Goal: Task Accomplishment & Management: Manage account settings

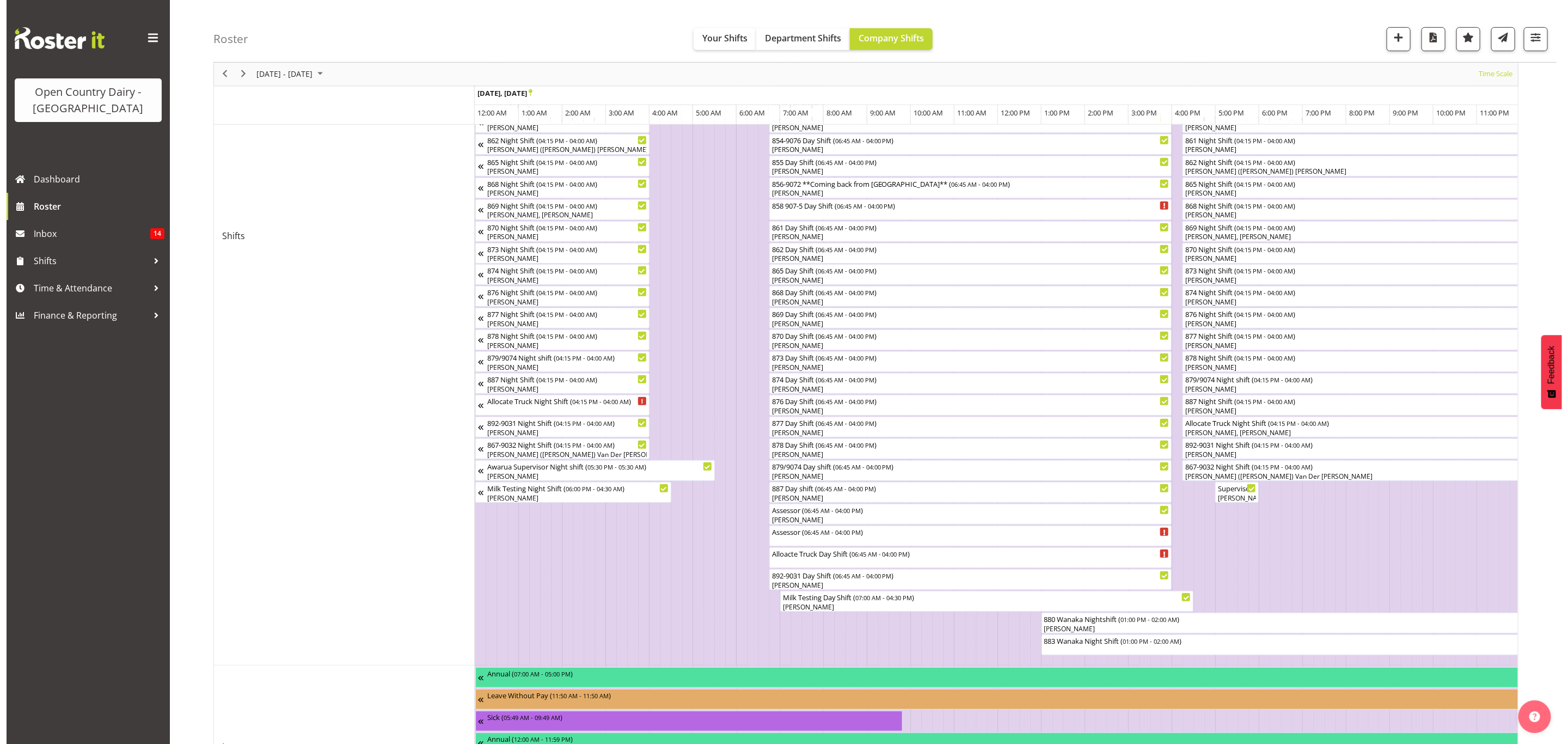
scroll to position [326, 0]
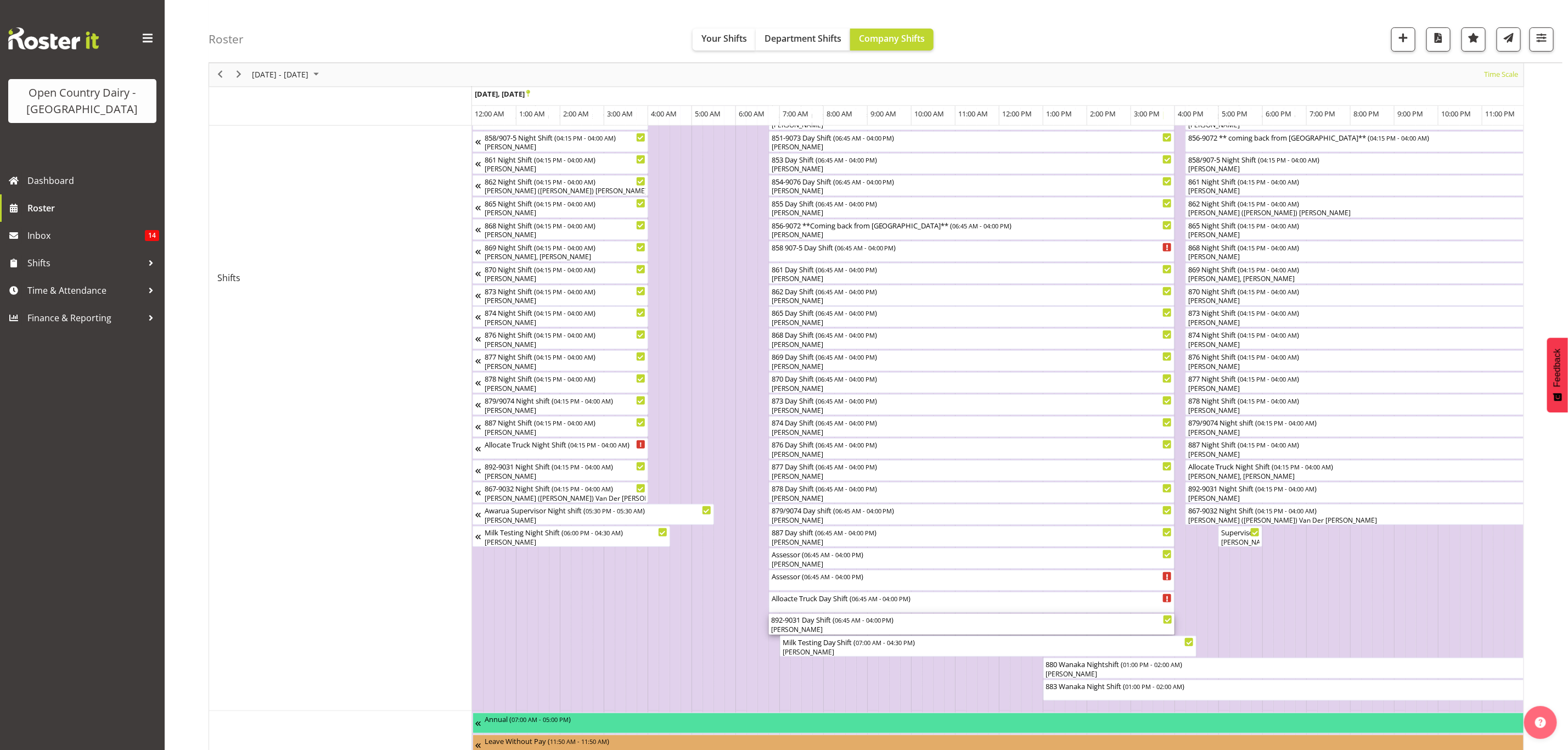
click at [790, 621] on div "892-9031 Day Shift ( 06:45 AM - 04:00 PM )" at bounding box center [972, 619] width 402 height 11
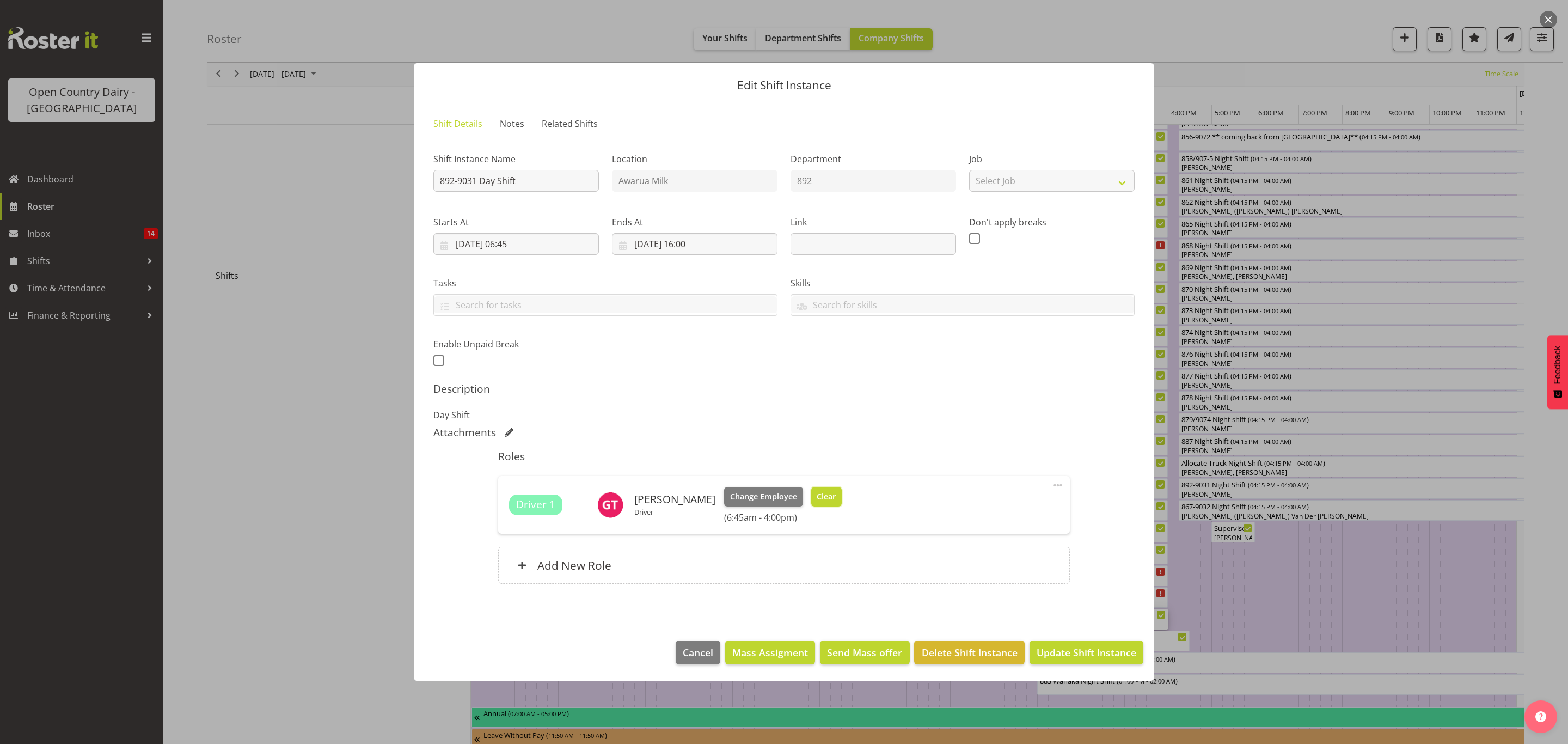
click at [817, 497] on span "Clear" at bounding box center [826, 497] width 19 height 12
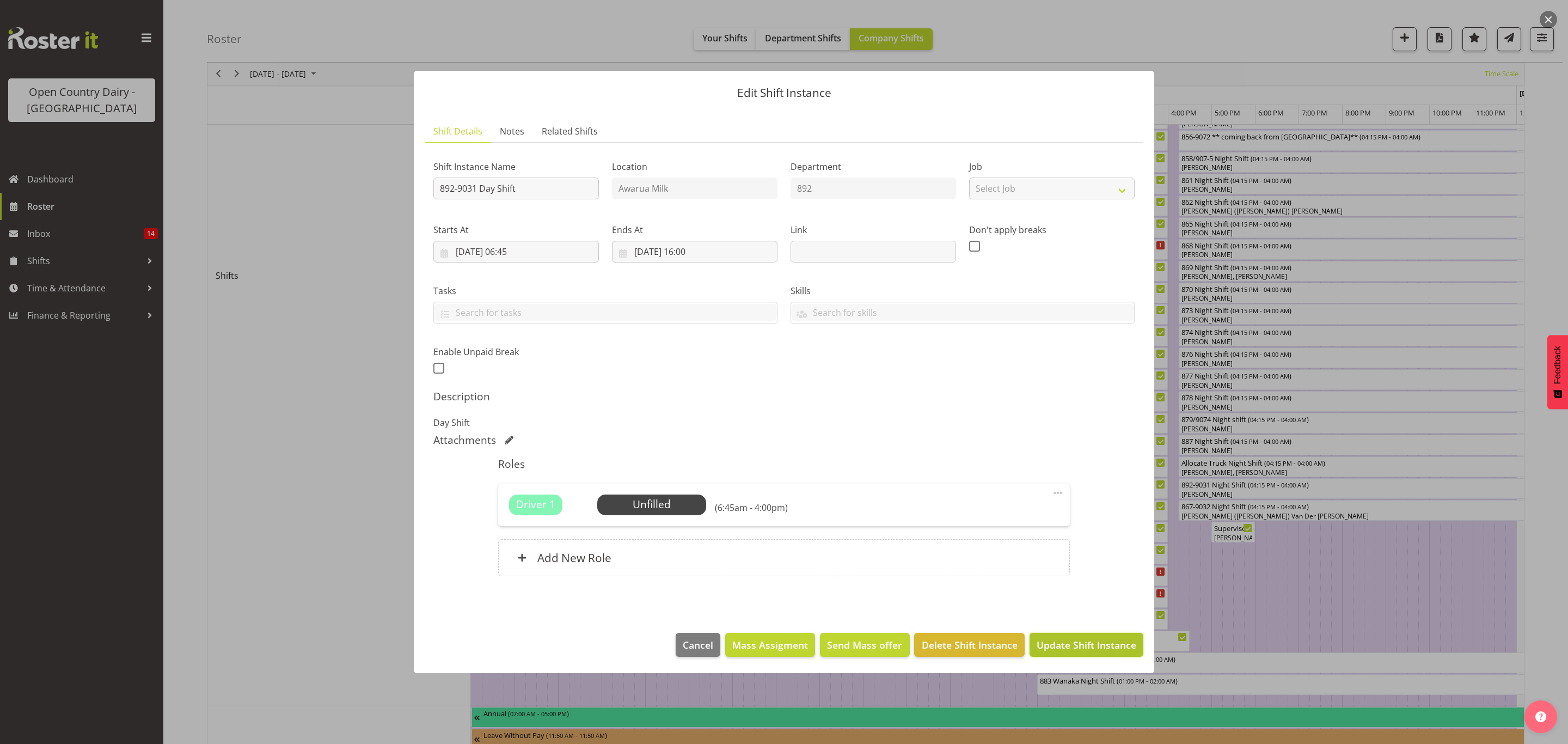
click at [1085, 645] on span "Update Shift Instance" at bounding box center [1086, 645] width 99 height 14
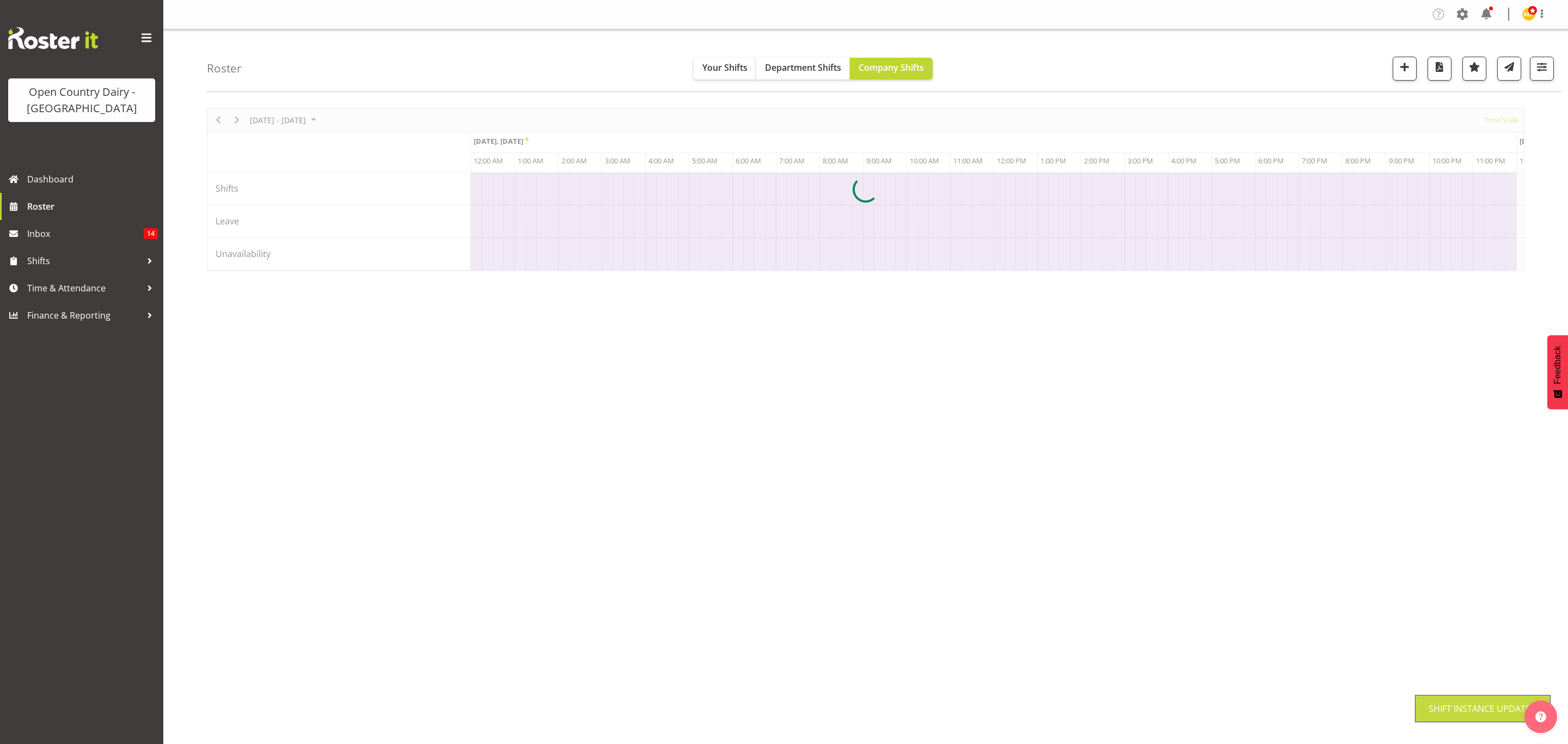
scroll to position [0, 0]
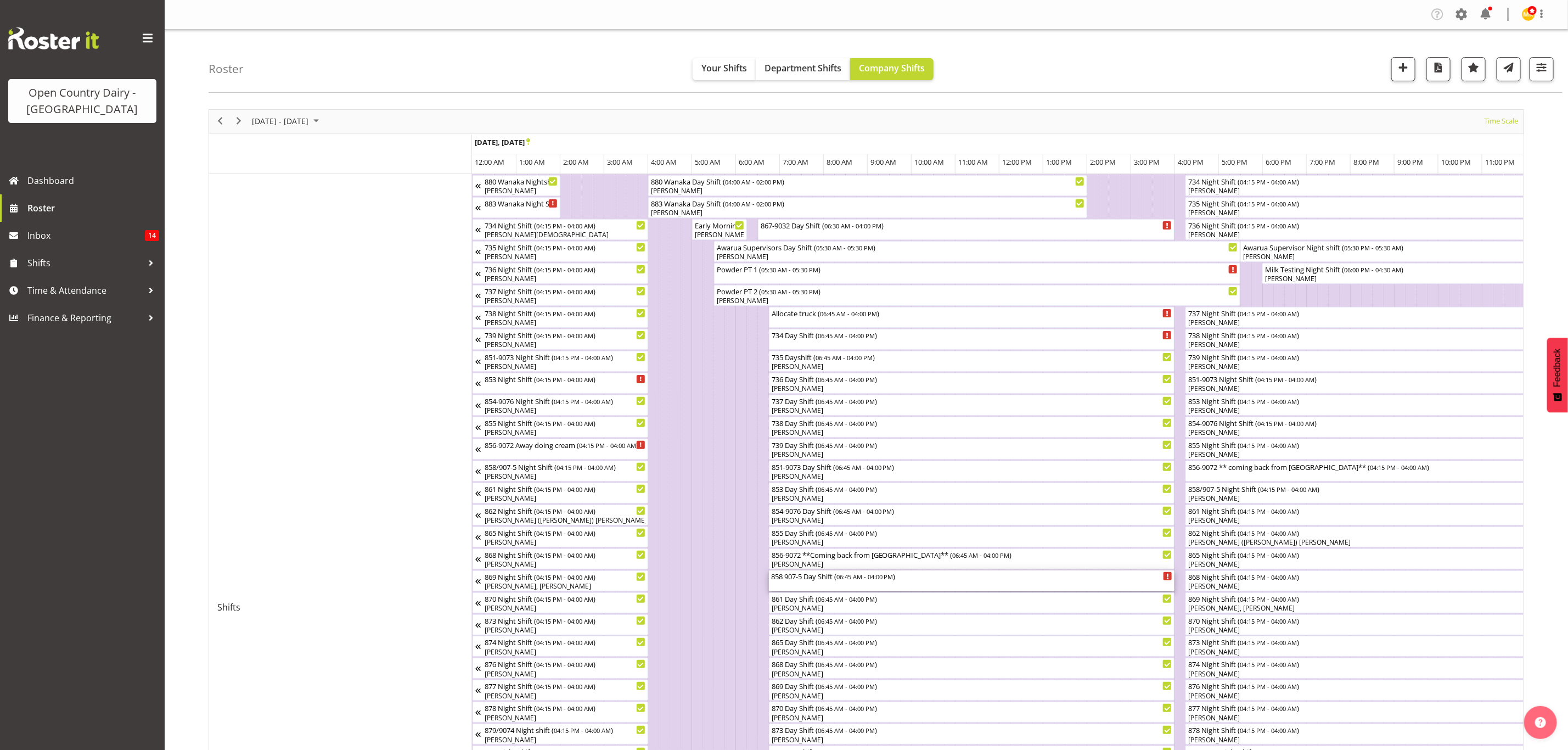
click at [810, 585] on div "858 907-5 Day Shift ( 06:45 AM - 04:00 PM )" at bounding box center [972, 581] width 402 height 21
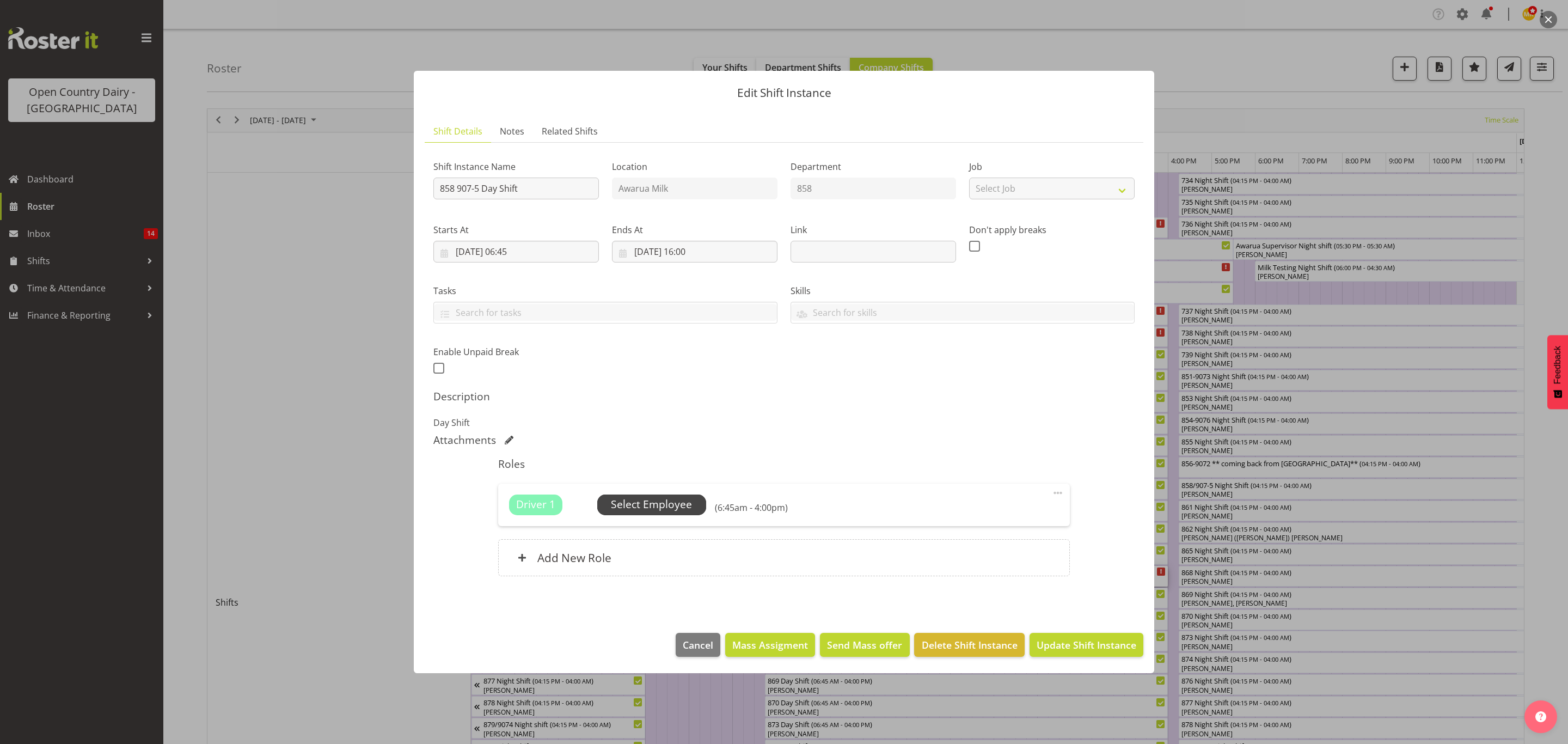
click at [644, 502] on span "Select Employee" at bounding box center [652, 504] width 81 height 16
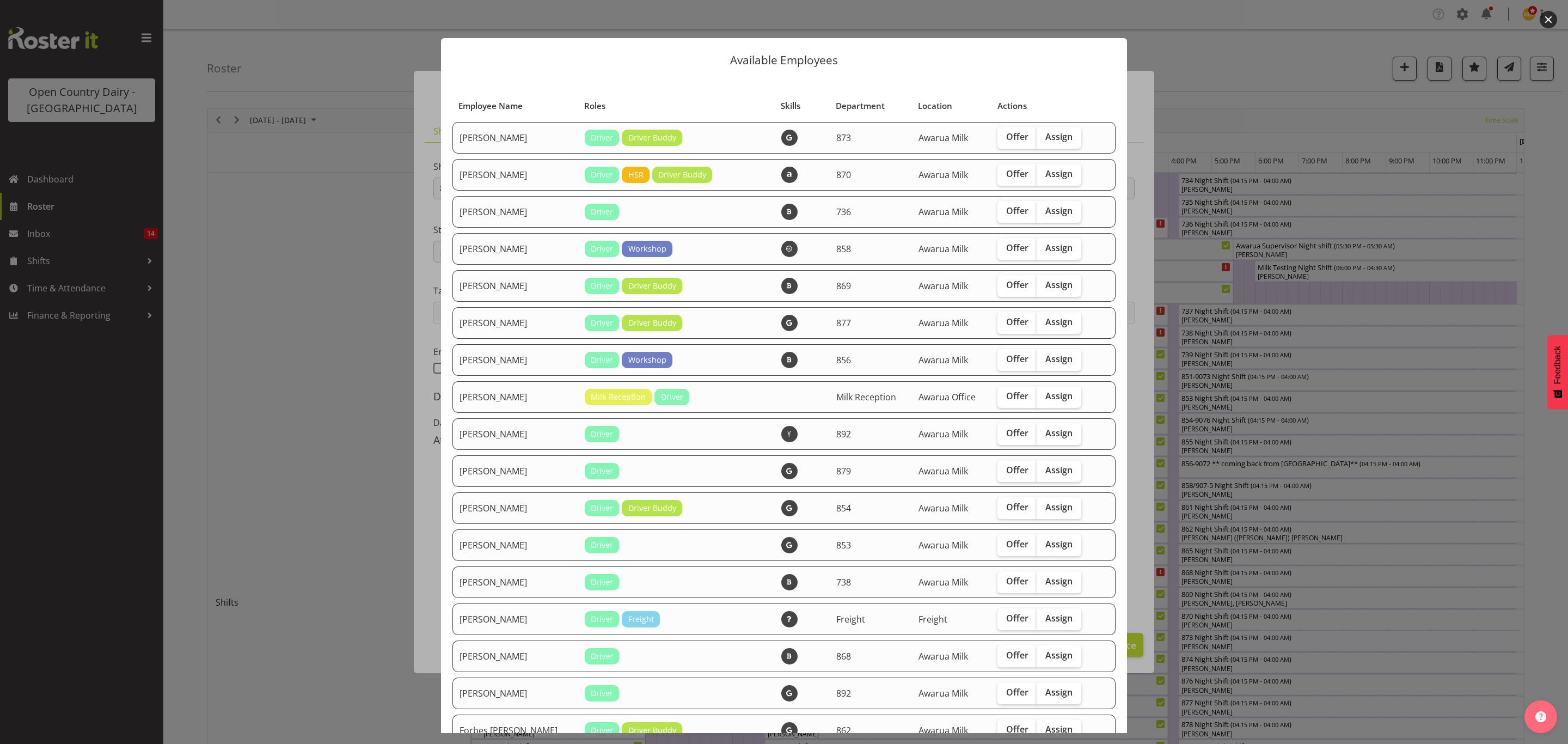
scroll to position [163, 0]
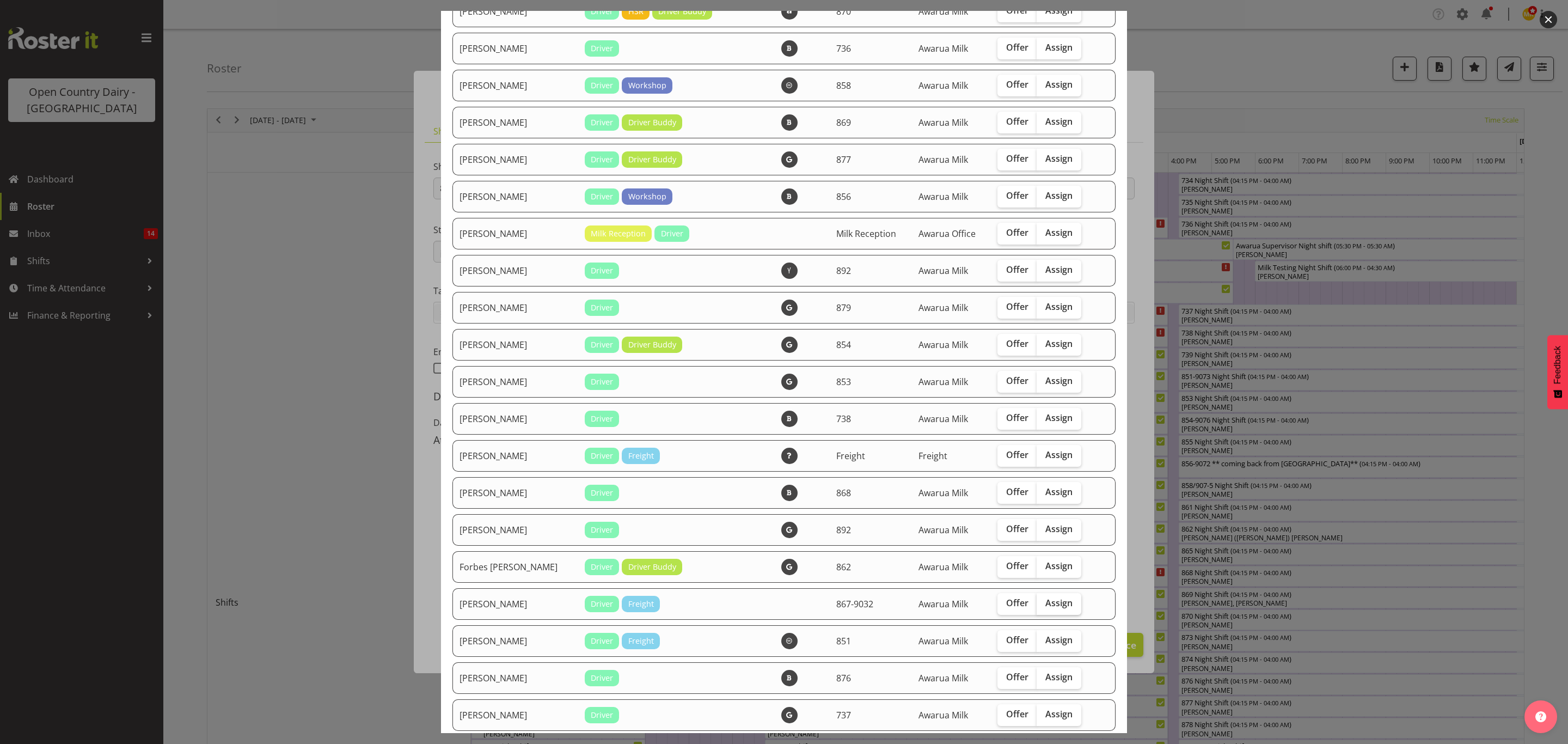
click at [1048, 598] on span "Assign" at bounding box center [1059, 603] width 27 height 11
click at [1044, 600] on input "Assign" at bounding box center [1040, 603] width 7 height 7
checkbox input "true"
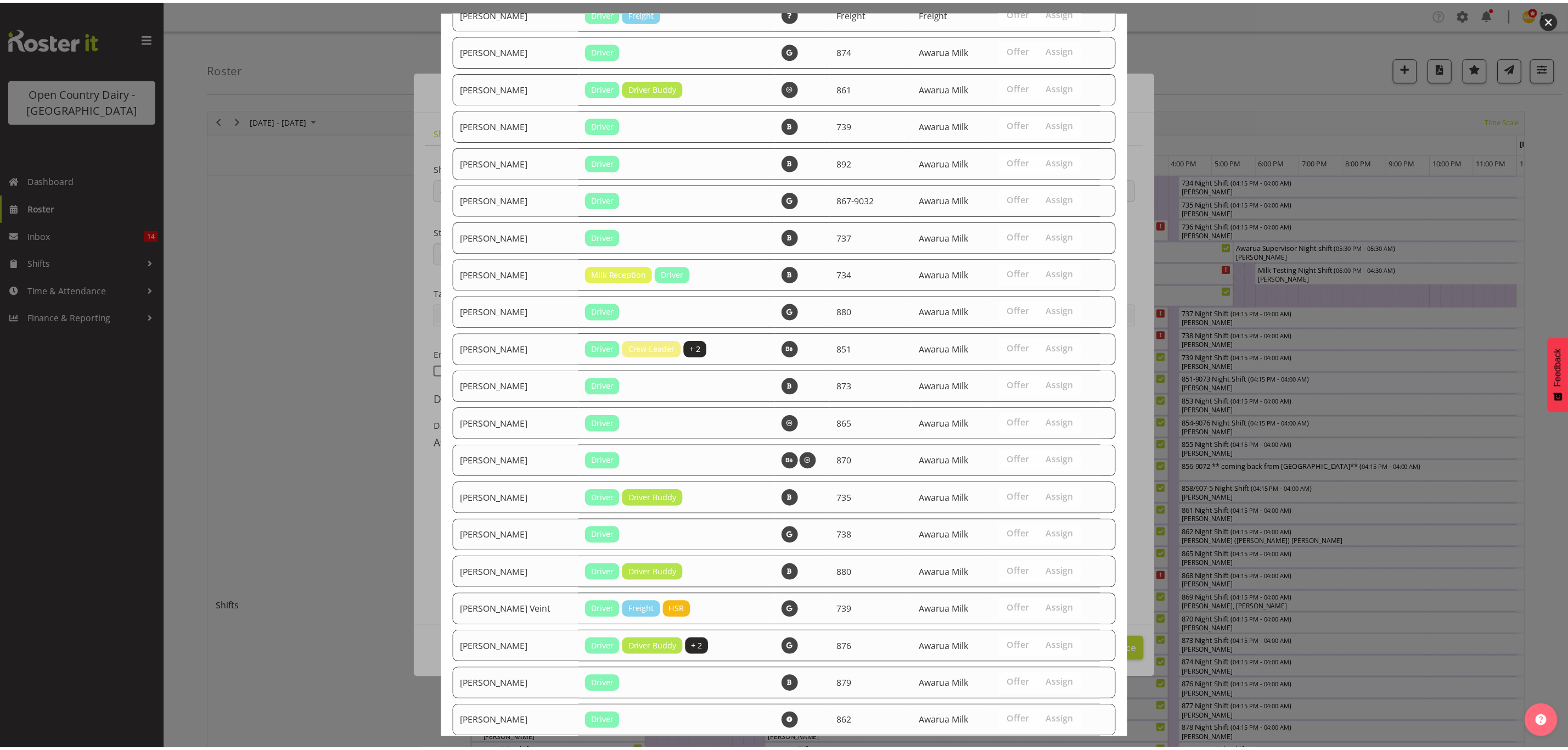
scroll to position [1385, 0]
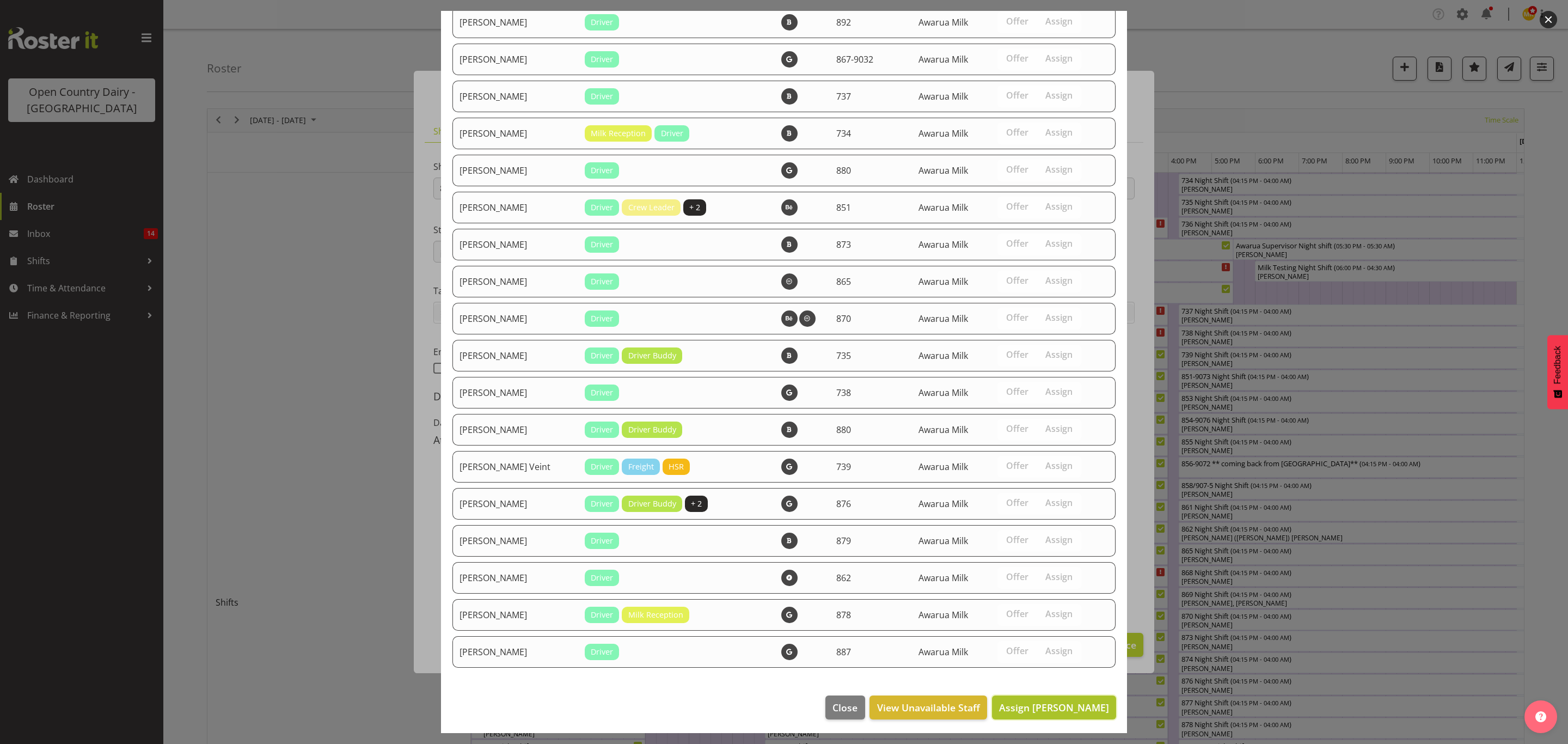
click at [1040, 708] on span "Assign [PERSON_NAME]" at bounding box center [1054, 707] width 110 height 13
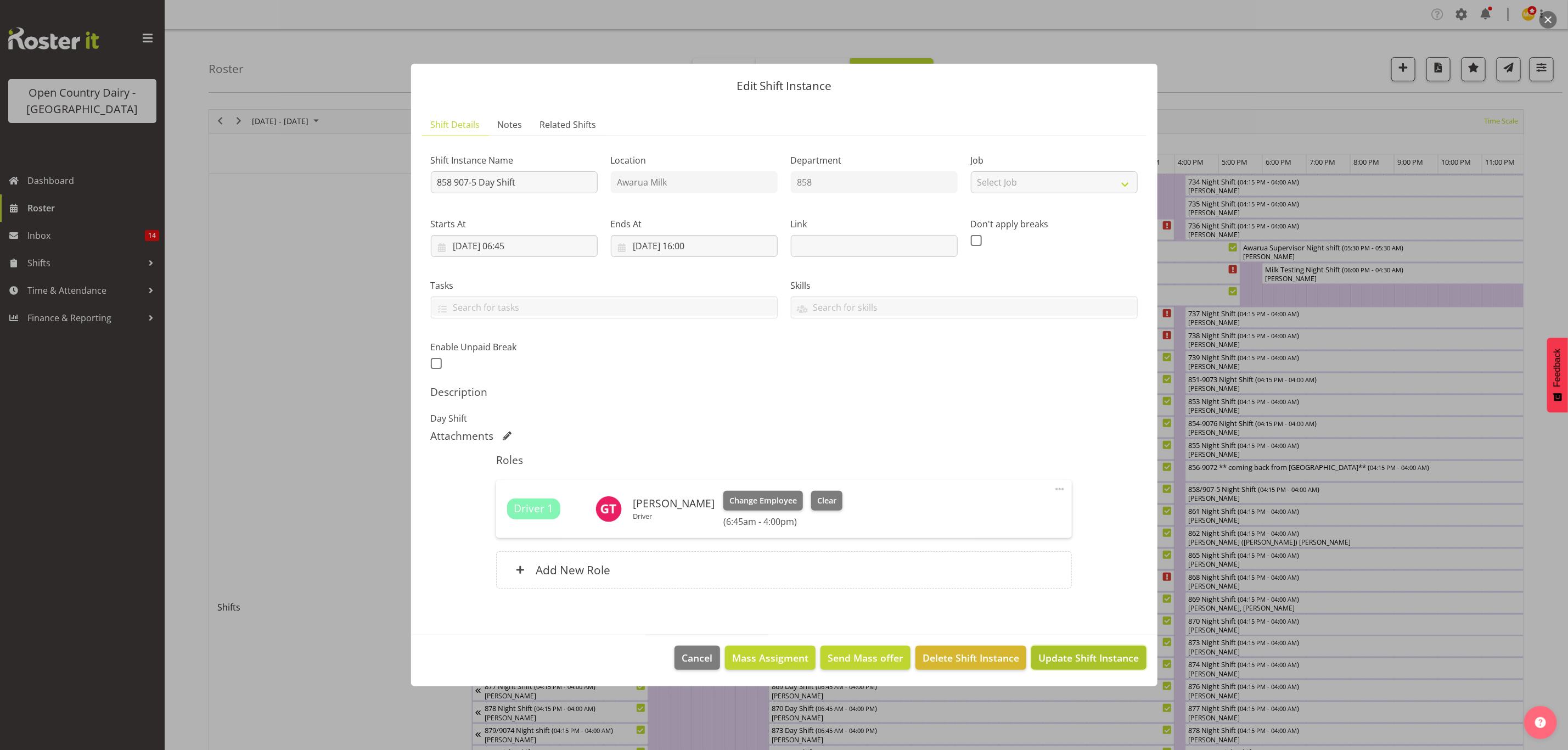
click at [1100, 654] on span "Update Shift Instance" at bounding box center [1088, 657] width 100 height 14
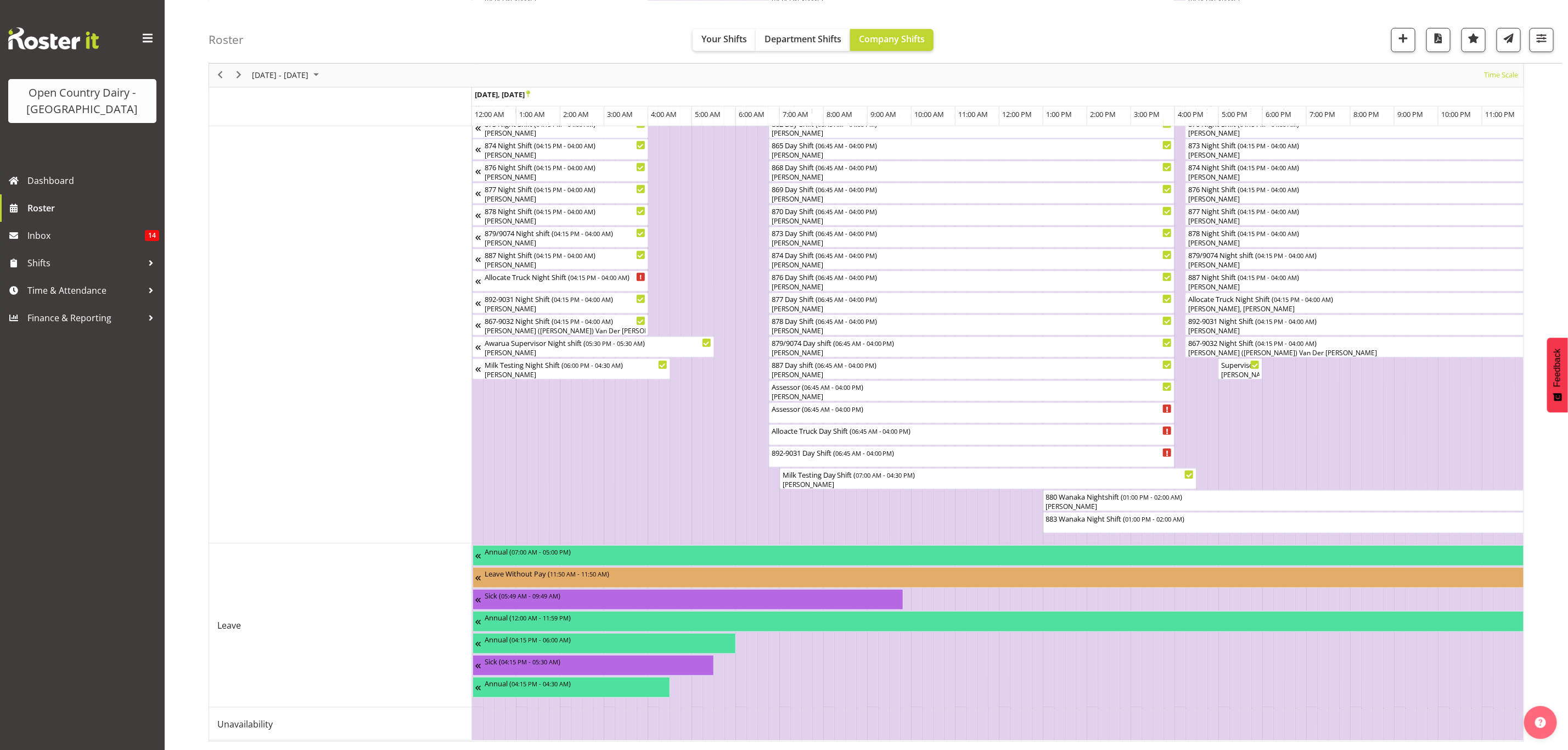
scroll to position [510, 0]
